Goal: Communication & Community: Connect with others

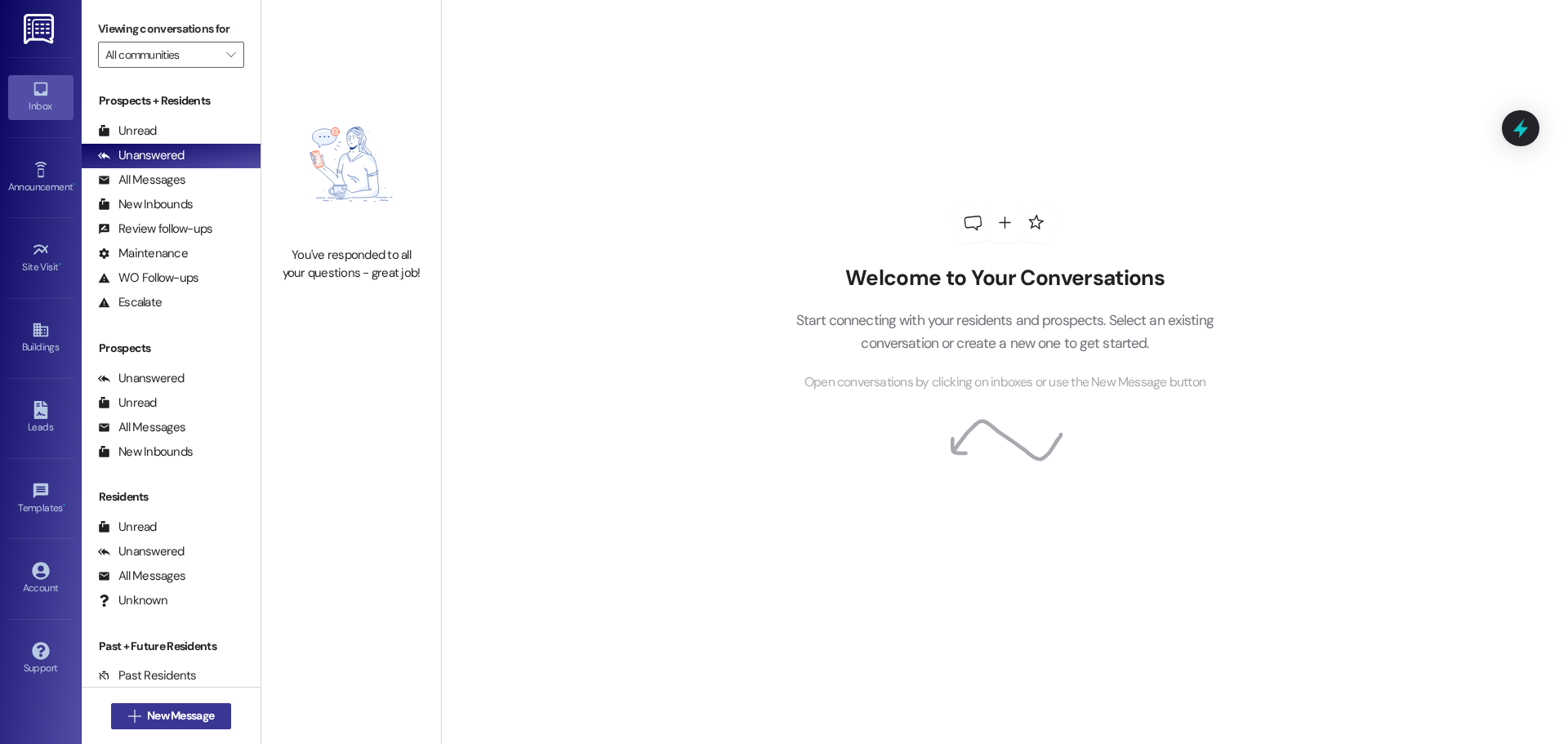
click at [134, 706] on button " New Message" at bounding box center [171, 716] width 121 height 26
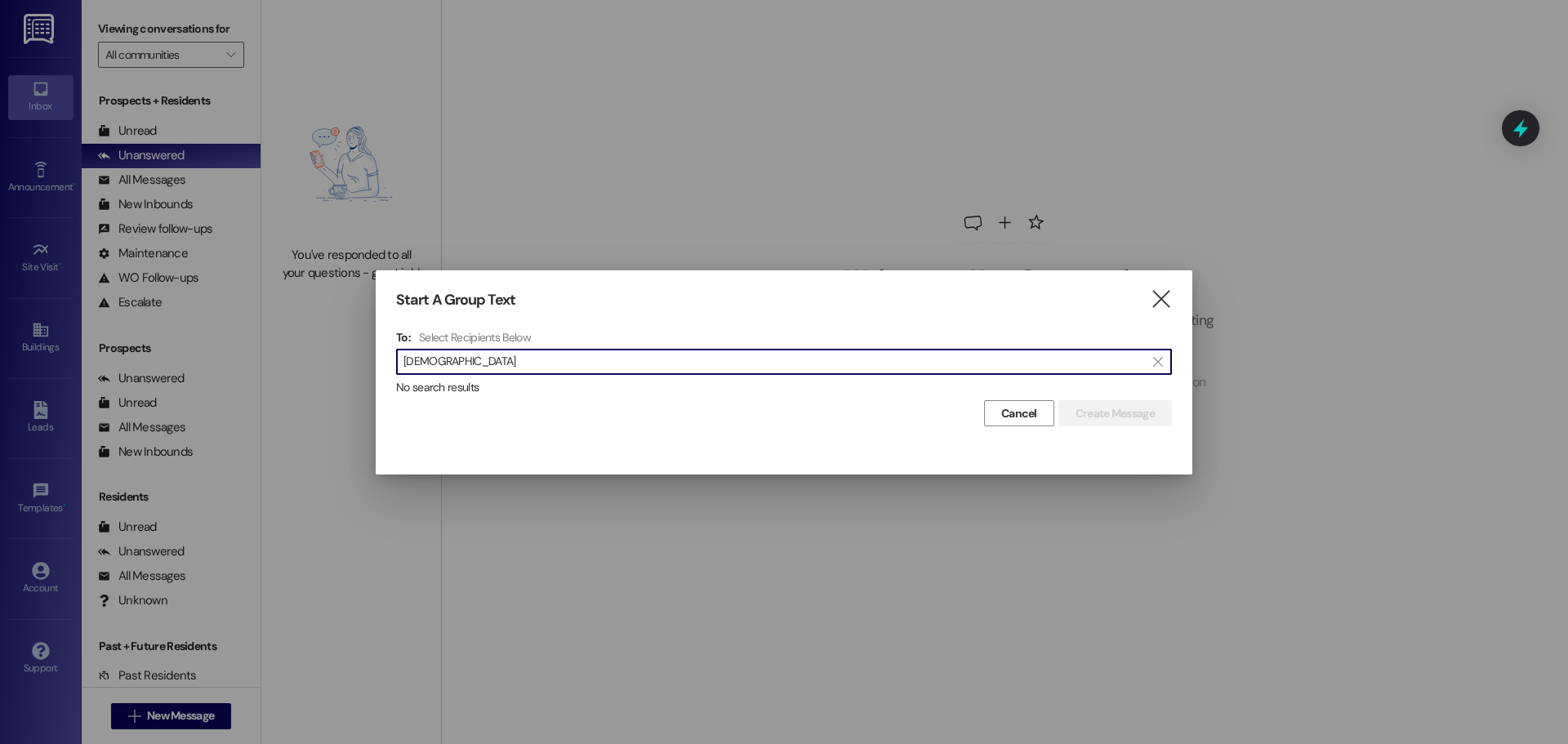
drag, startPoint x: 527, startPoint y: 359, endPoint x: 144, endPoint y: 335, distance: 383.8
click at [155, 348] on div "Start A Group Text  To: Select Recipients Below  [DEMOGRAPHIC_DATA]  No sear…" at bounding box center [784, 372] width 1568 height 744
type input "[PERSON_NAME]"
click at [1166, 296] on icon "" at bounding box center [1161, 300] width 22 height 17
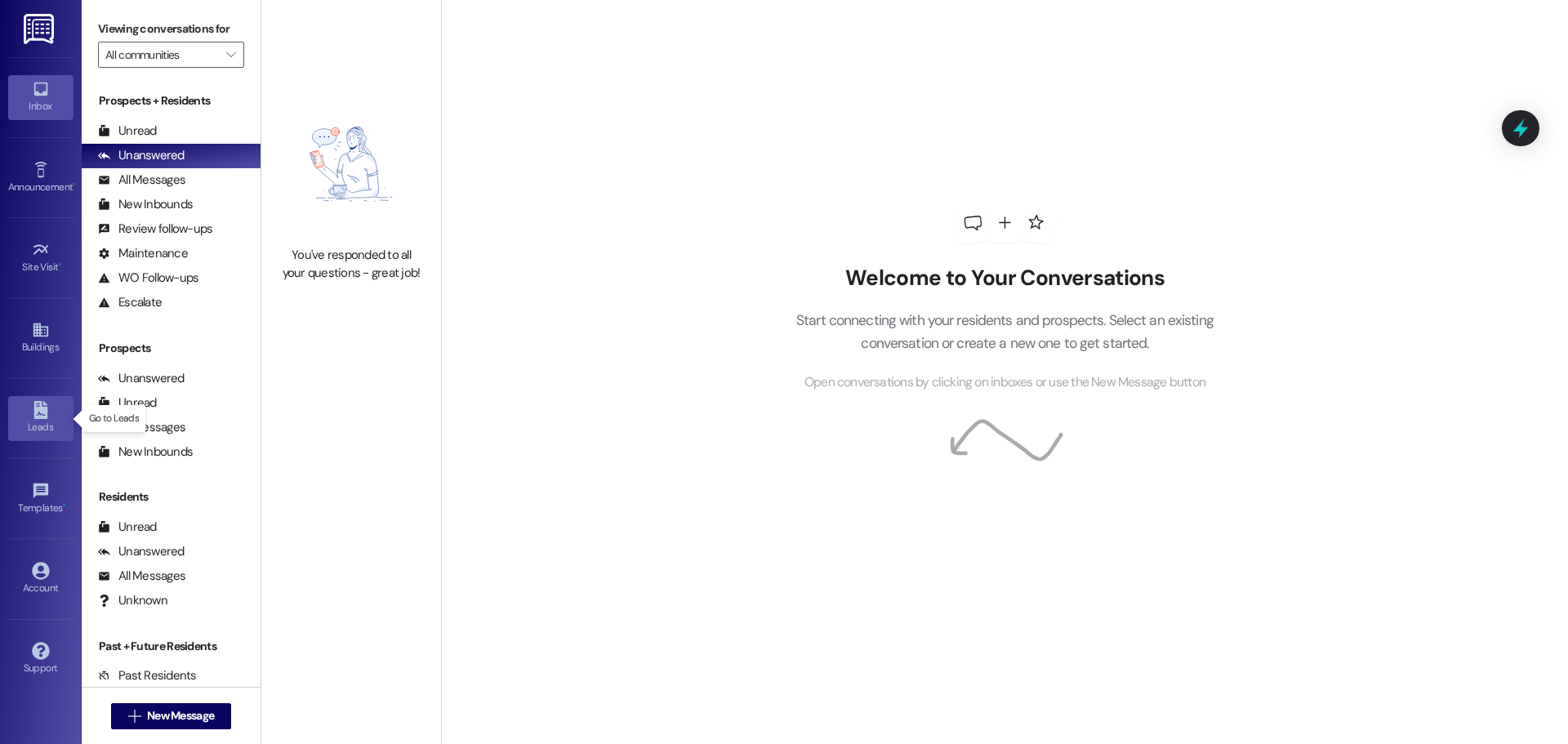
click at [42, 401] on link "Leads" at bounding box center [41, 418] width 66 height 45
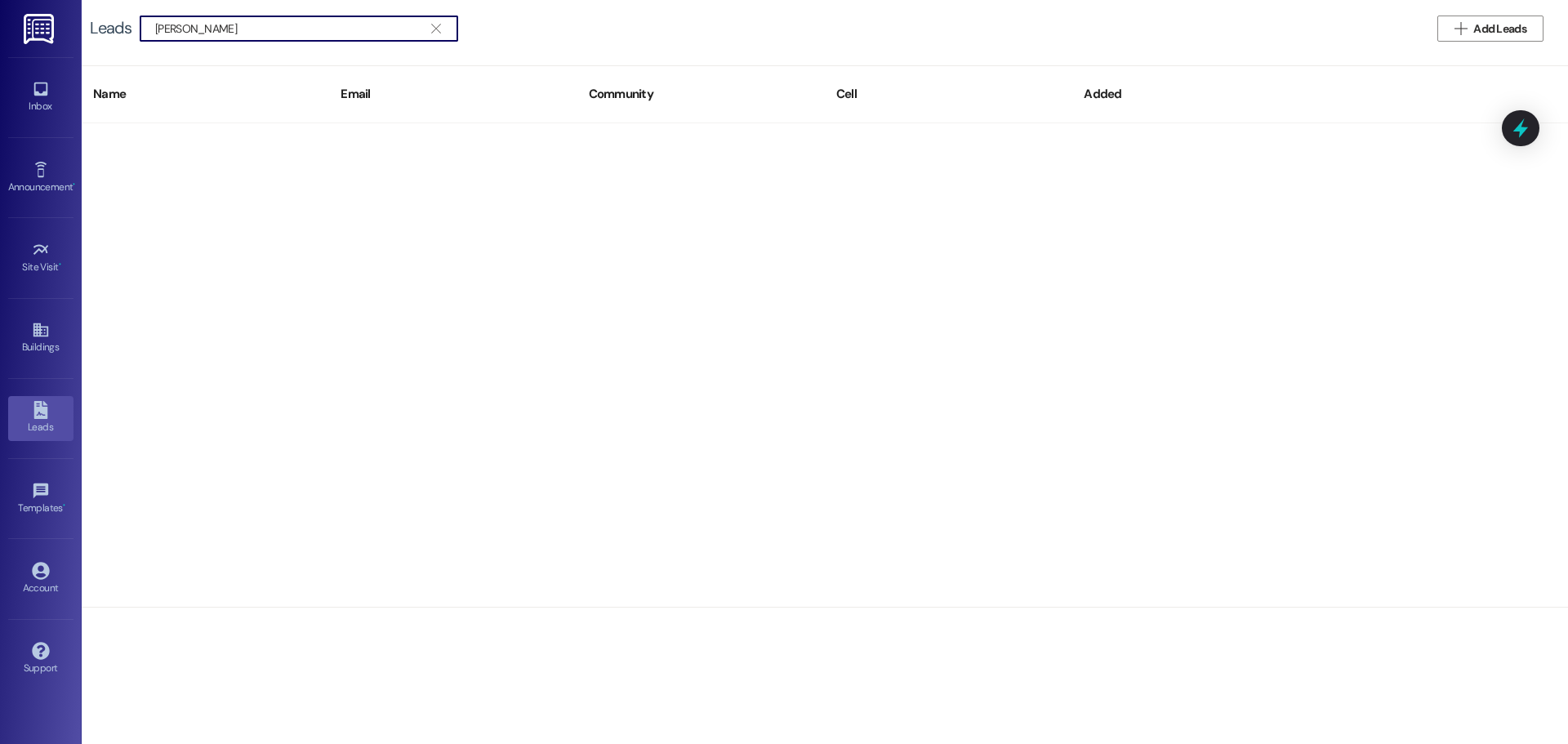
type input "[PERSON_NAME]"
click at [431, 34] on icon "" at bounding box center [435, 29] width 9 height 14
click at [55, 109] on div "Inbox" at bounding box center [41, 105] width 81 height 16
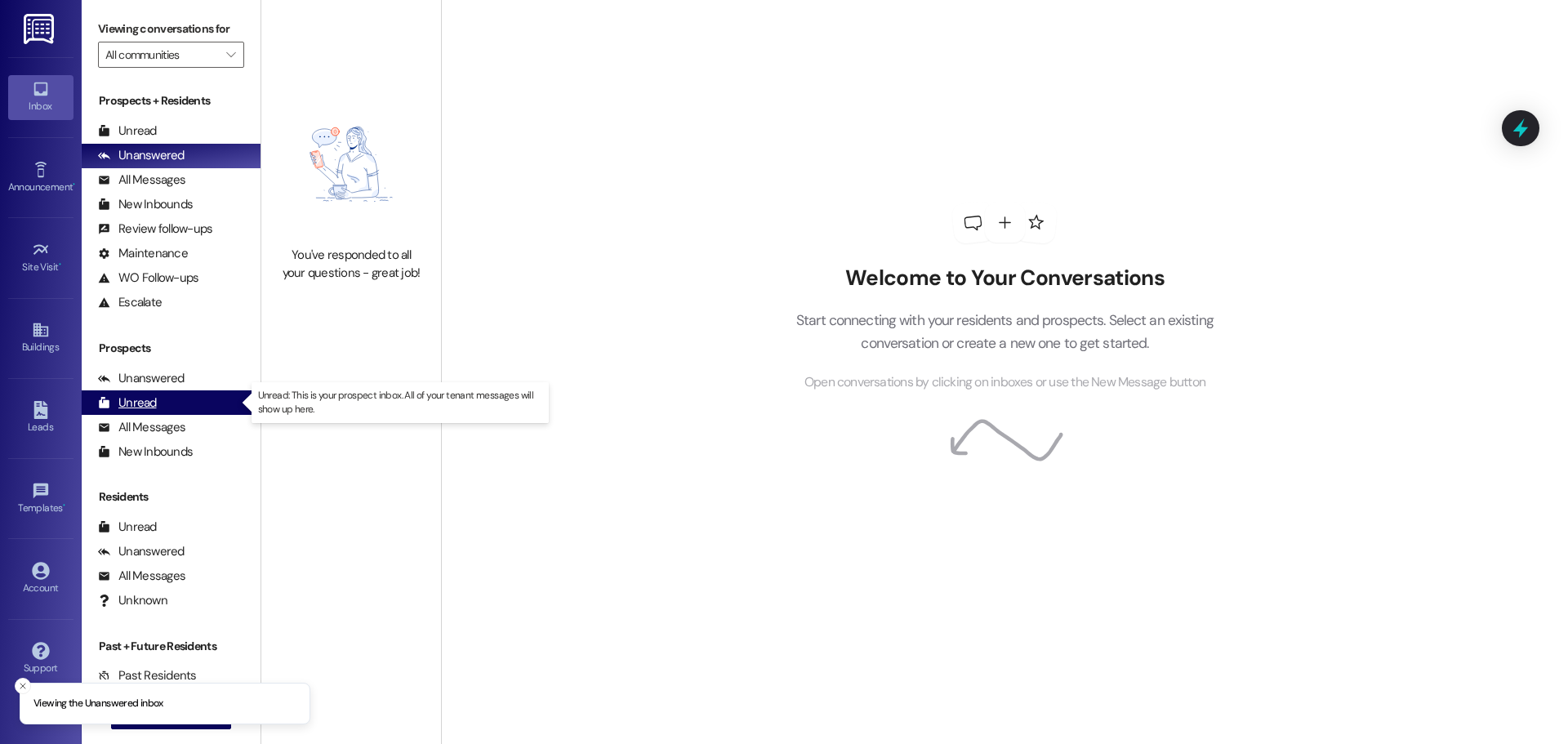
click at [171, 398] on div "Unread (0)" at bounding box center [170, 402] width 179 height 24
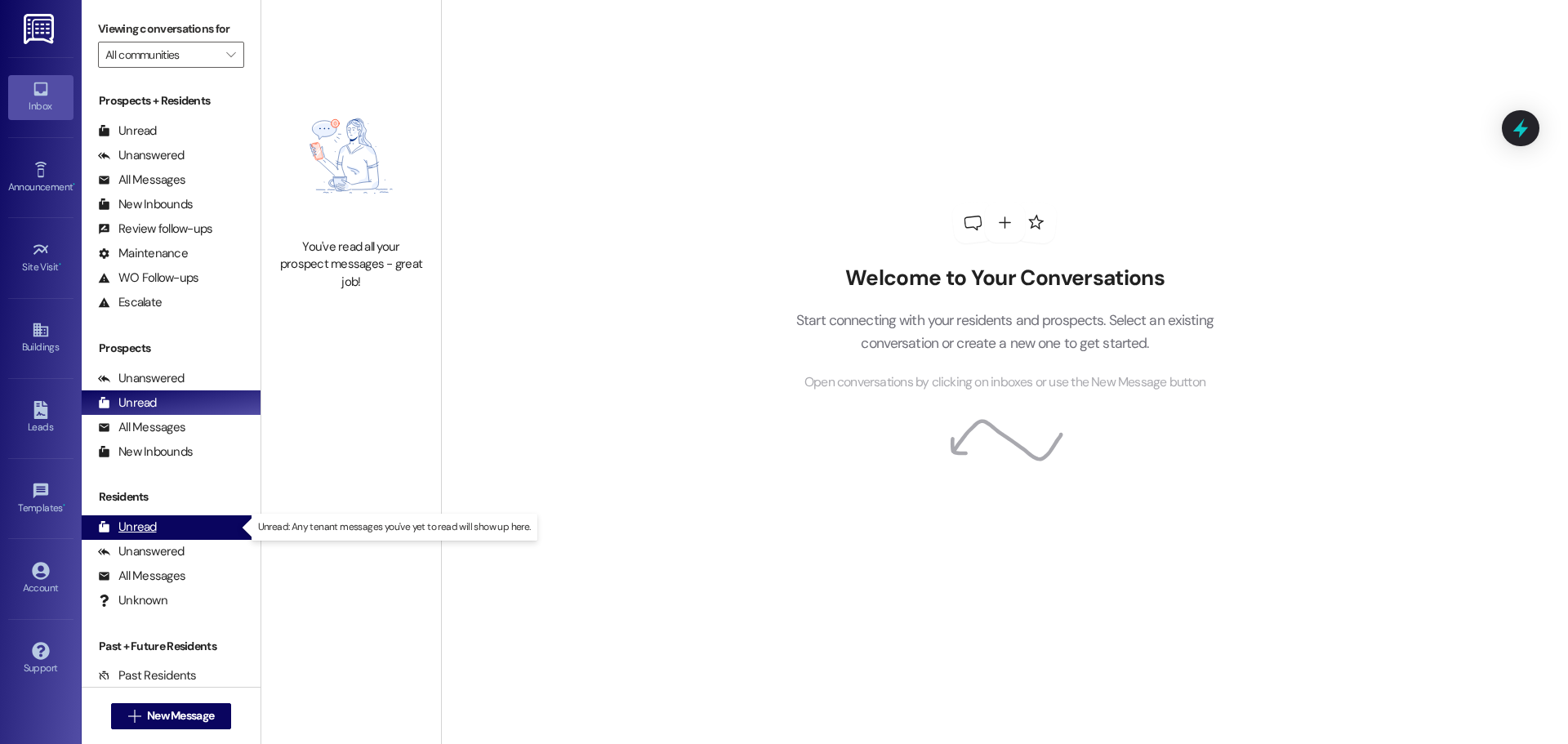
click at [151, 521] on div "Unread" at bounding box center [127, 527] width 59 height 17
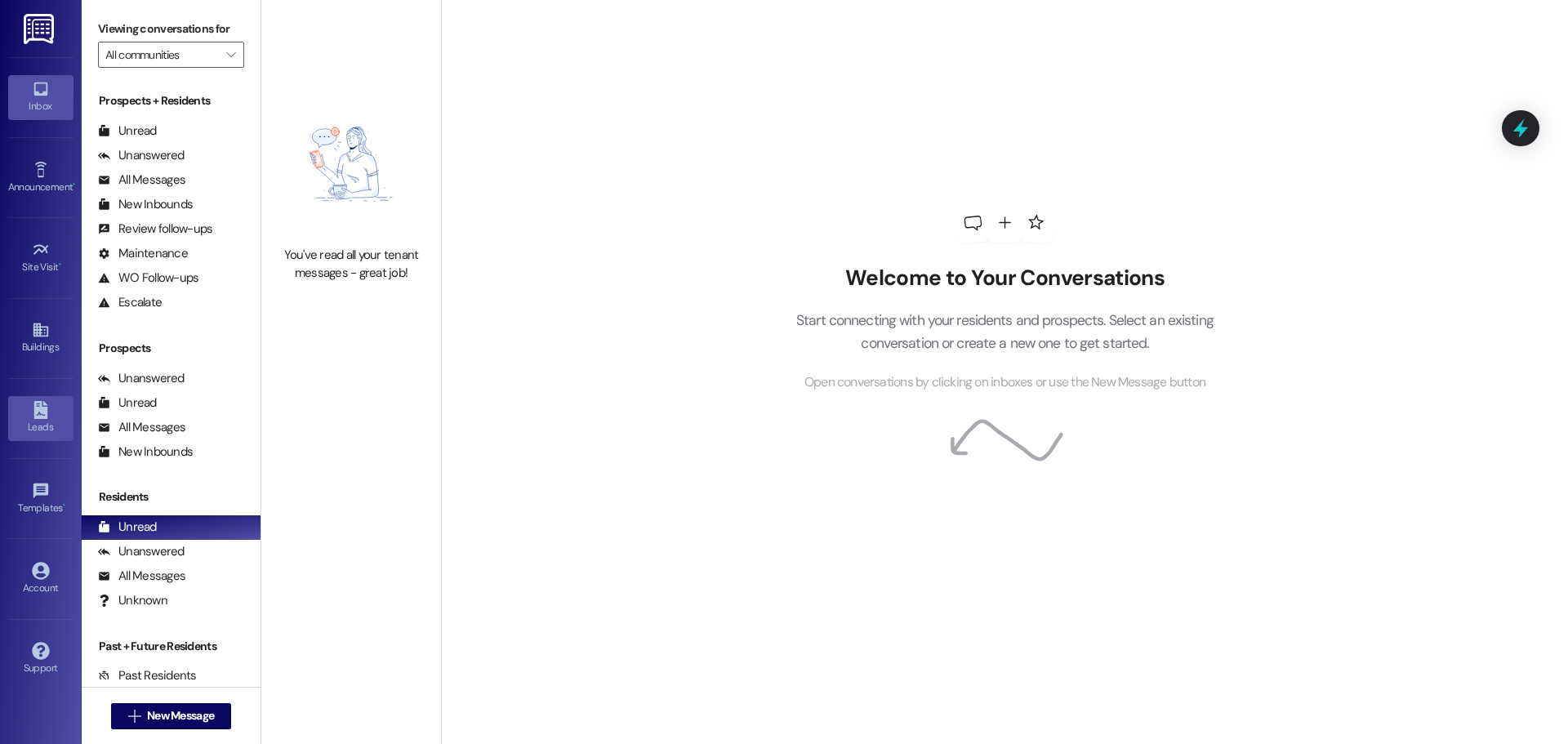
click at [40, 432] on div "Leads" at bounding box center [41, 427] width 81 height 16
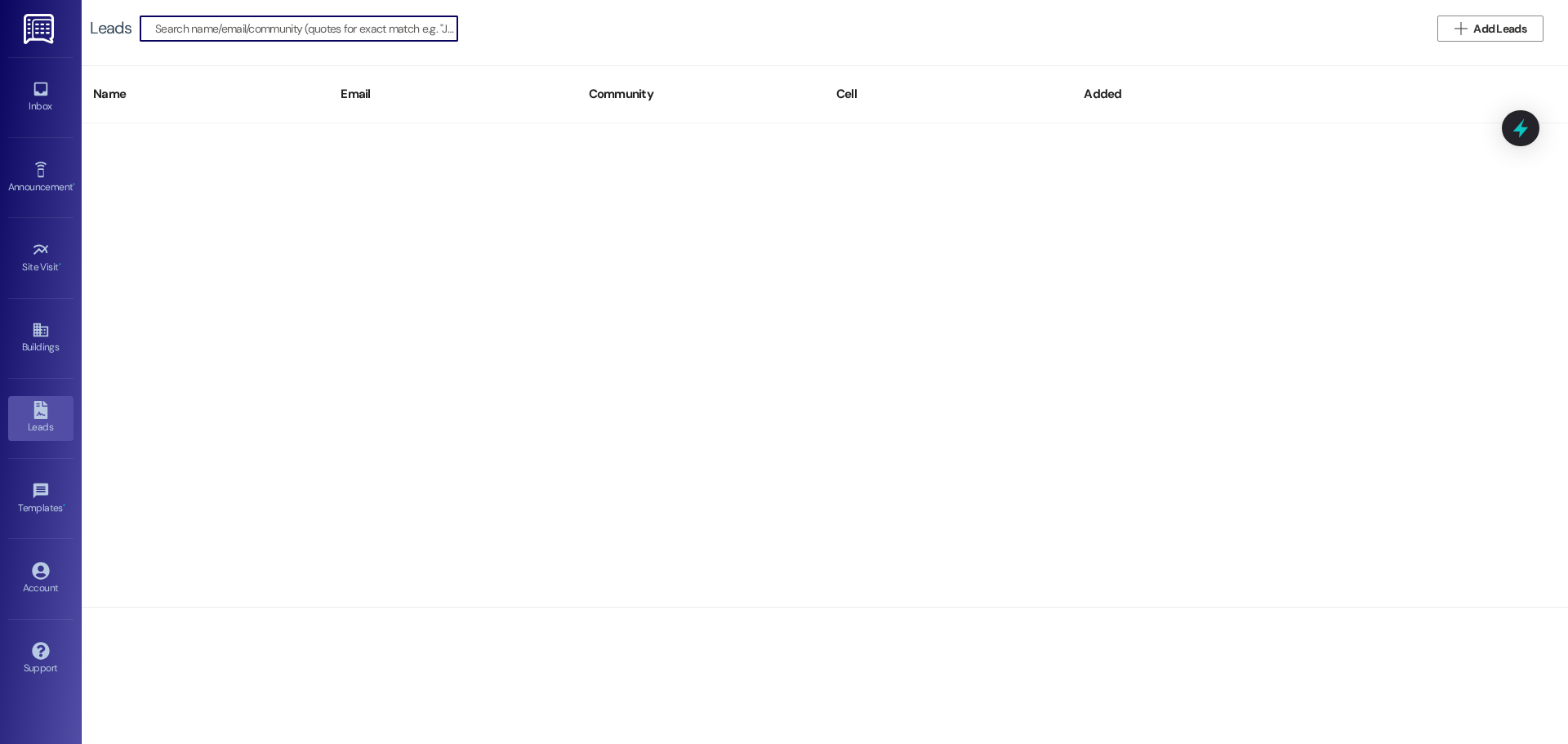
click at [49, 120] on div "Inbox Go to Inbox" at bounding box center [41, 97] width 66 height 80
click at [50, 500] on div "Templates •" at bounding box center [41, 508] width 81 height 16
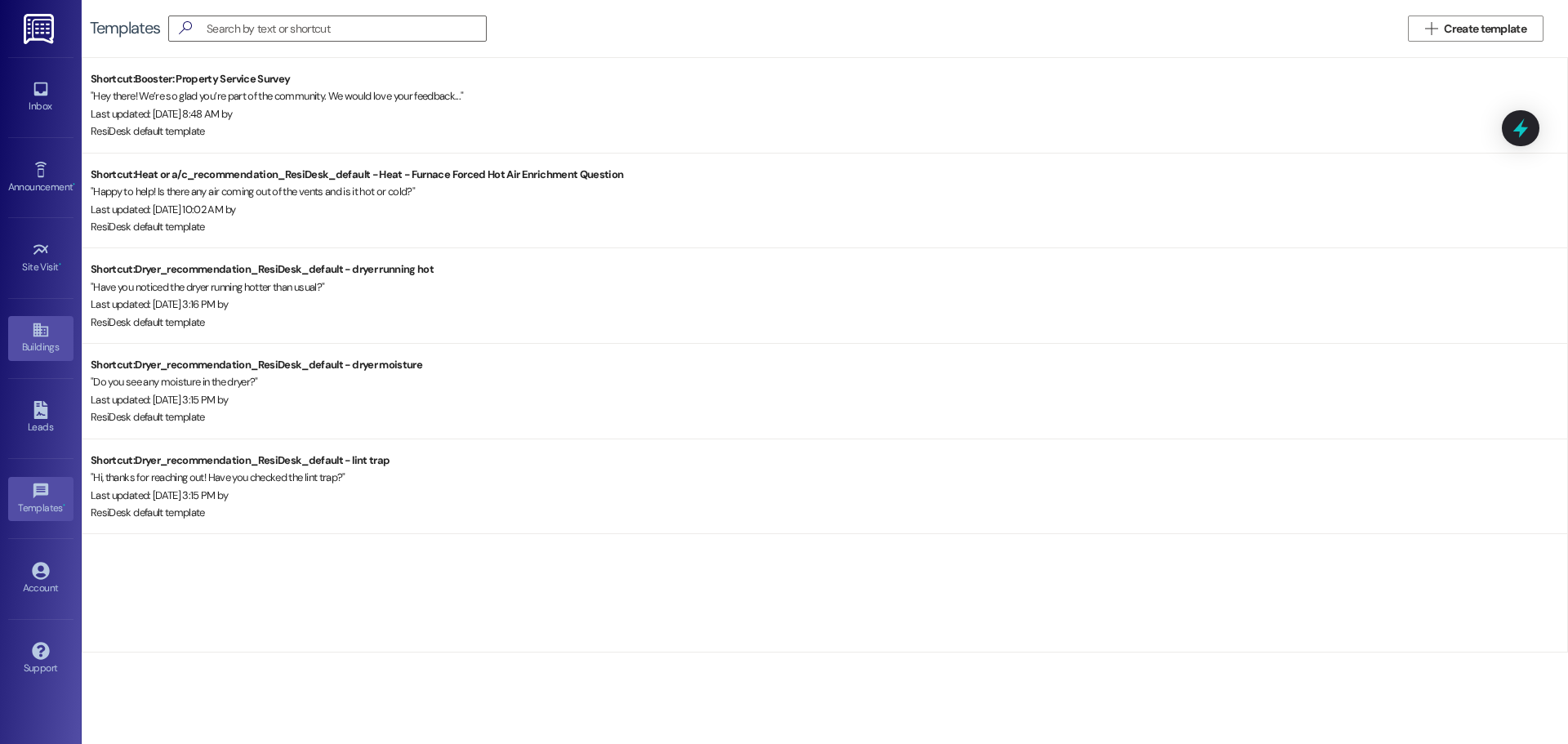
click at [19, 352] on div "Buildings" at bounding box center [41, 346] width 81 height 16
